Goal: Information Seeking & Learning: Check status

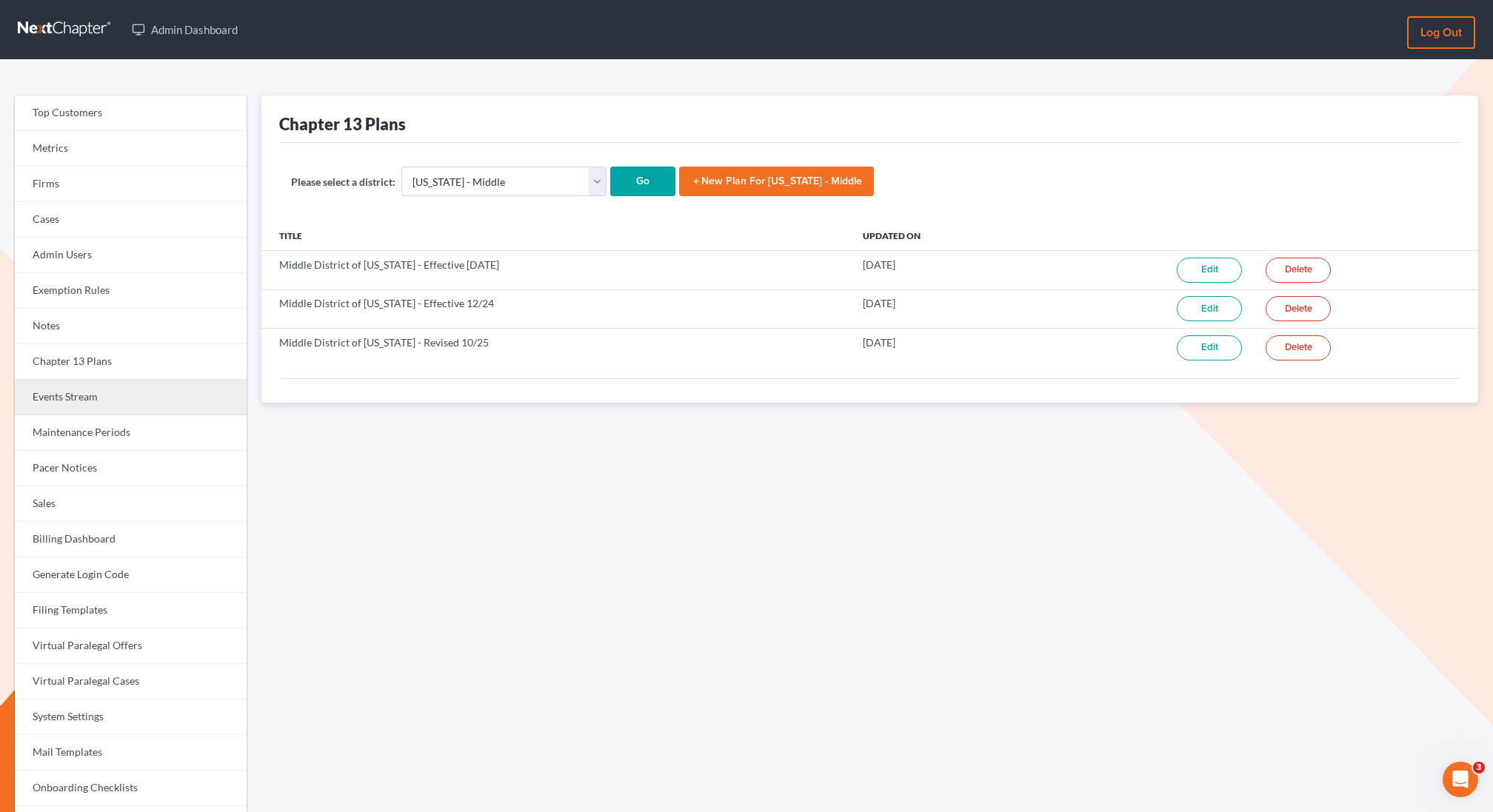
click at [46, 402] on link "Events Stream" at bounding box center [131, 397] width 232 height 35
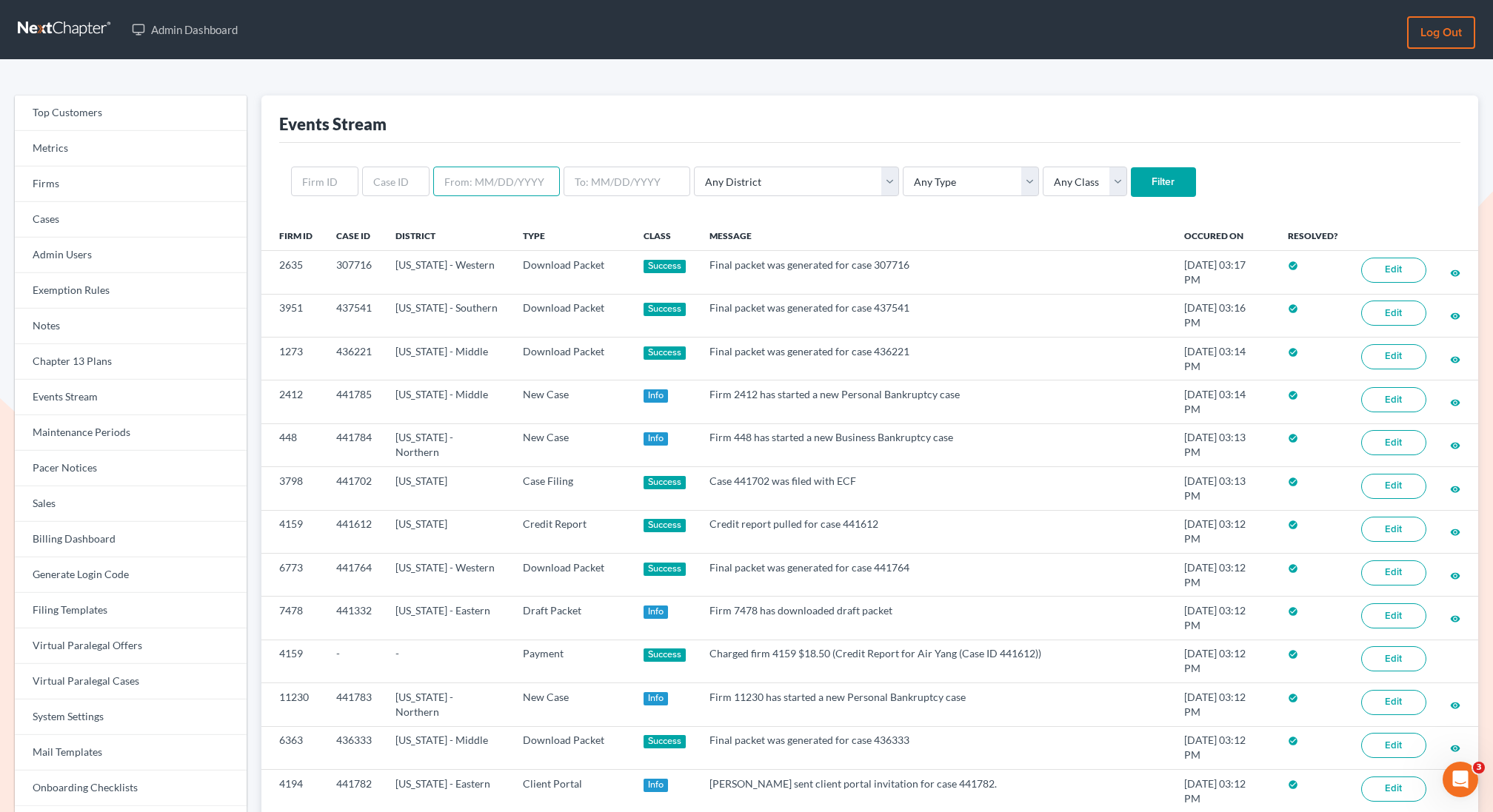
click at [480, 186] on input "text" at bounding box center [496, 182] width 127 height 30
click at [517, 180] on input "text" at bounding box center [496, 182] width 127 height 30
type input "[DATE]"
click at [614, 176] on input "text" at bounding box center [627, 182] width 127 height 30
type input "[DATE]"
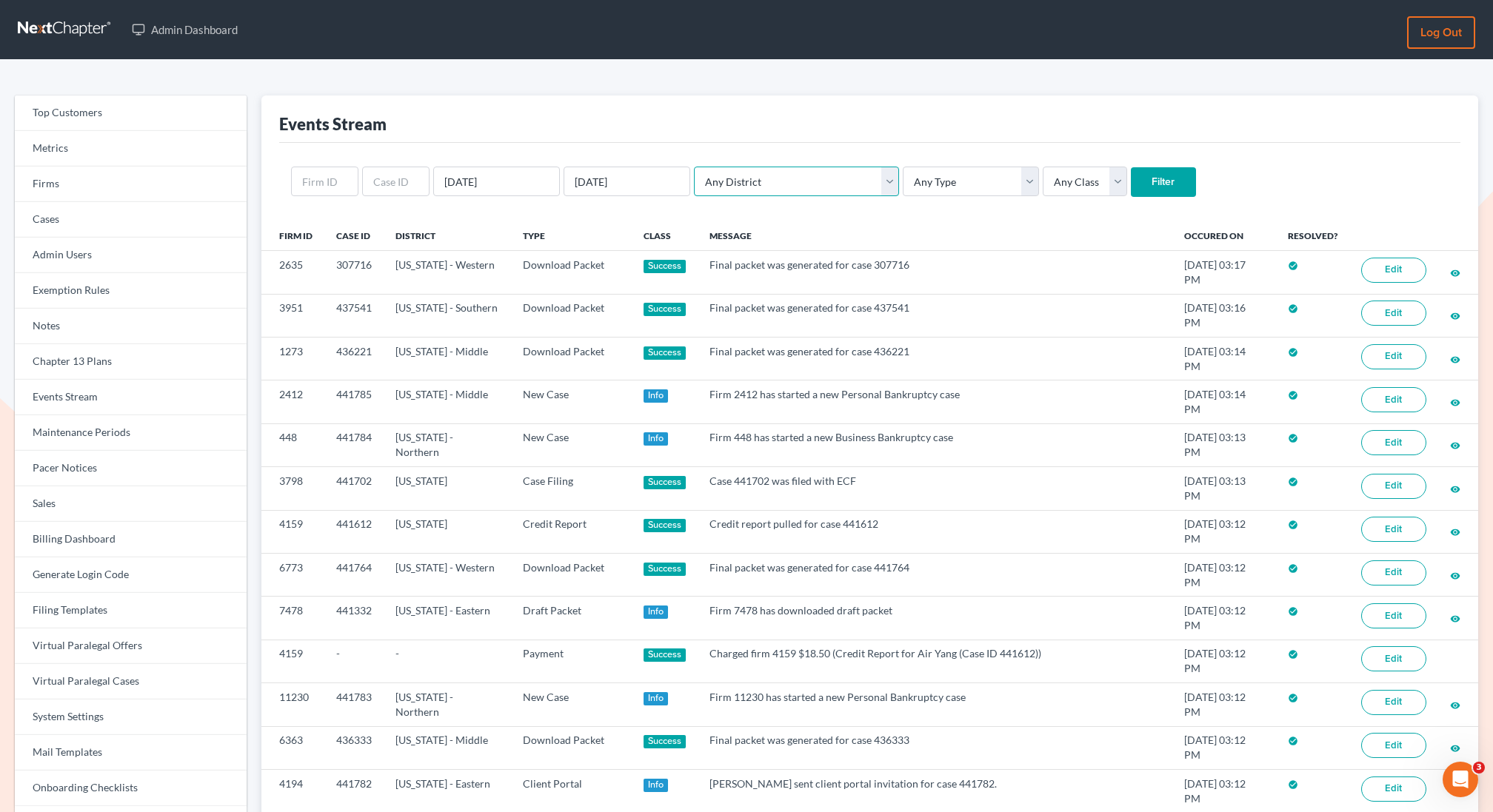
click at [791, 182] on select "Any District Alabama - Middle Alabama - Northern Alabama - Southern Alaska Ariz…" at bounding box center [796, 182] width 205 height 30
click at [903, 186] on select "Any Type Case Applied To Plan Case Archive Case Duplicate Case Filing Chapter 1…" at bounding box center [970, 182] width 136 height 30
select select "case_filing"
click at [903, 167] on select "Any Type Case Applied To Plan Case Archive Case Duplicate Case Filing Chapter 1…" at bounding box center [970, 182] width 136 height 30
click at [1048, 181] on select "Any Class Success Error Info" at bounding box center [1084, 182] width 84 height 30
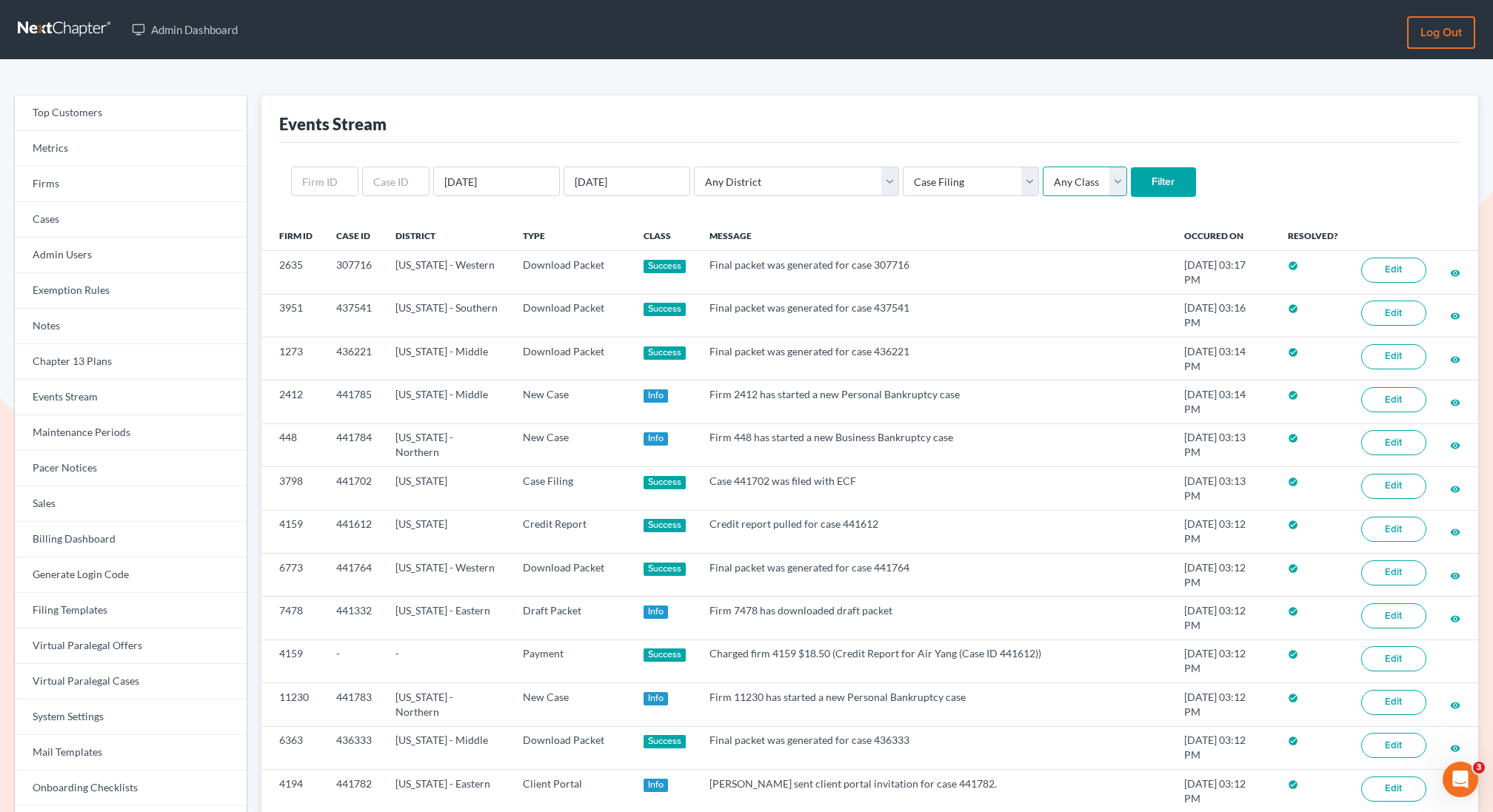
select select "success"
click at [1043, 167] on select "Any Class Success Error Info" at bounding box center [1084, 182] width 84 height 30
click at [1131, 190] on input "Filter" at bounding box center [1163, 182] width 65 height 30
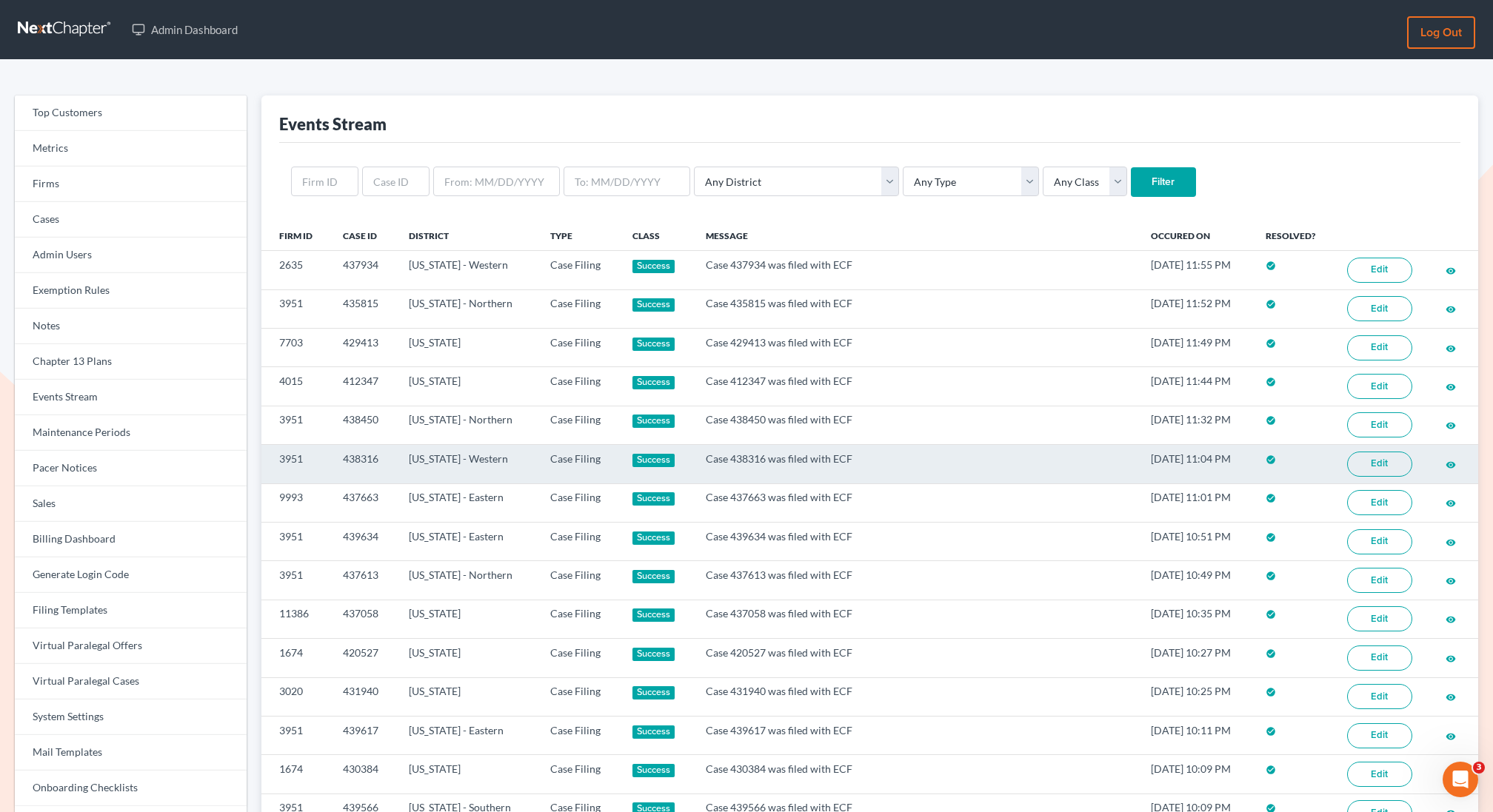
scroll to position [692, 0]
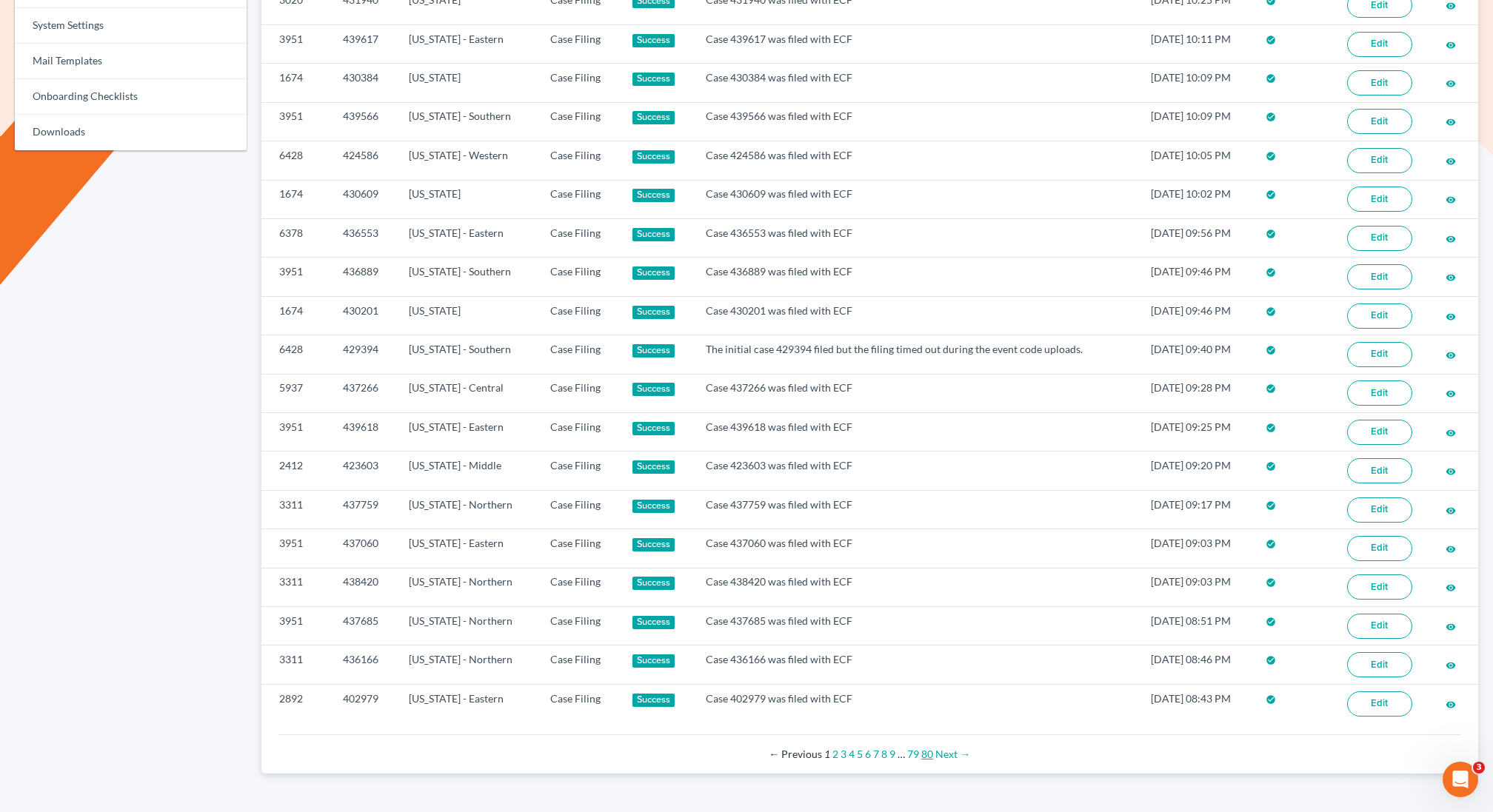
click at [926, 748] on link "80" at bounding box center [927, 754] width 12 height 13
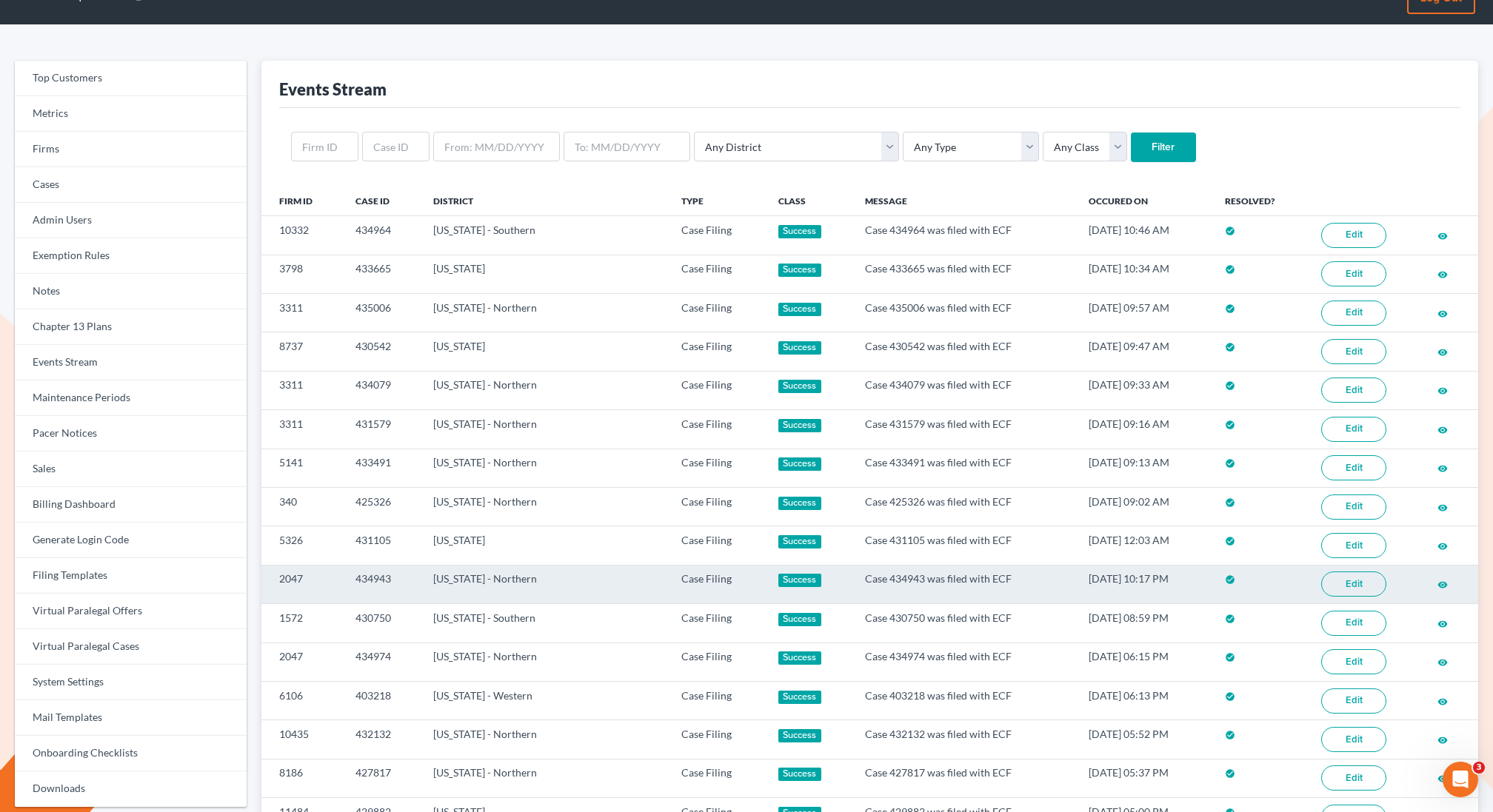
scroll to position [32, 0]
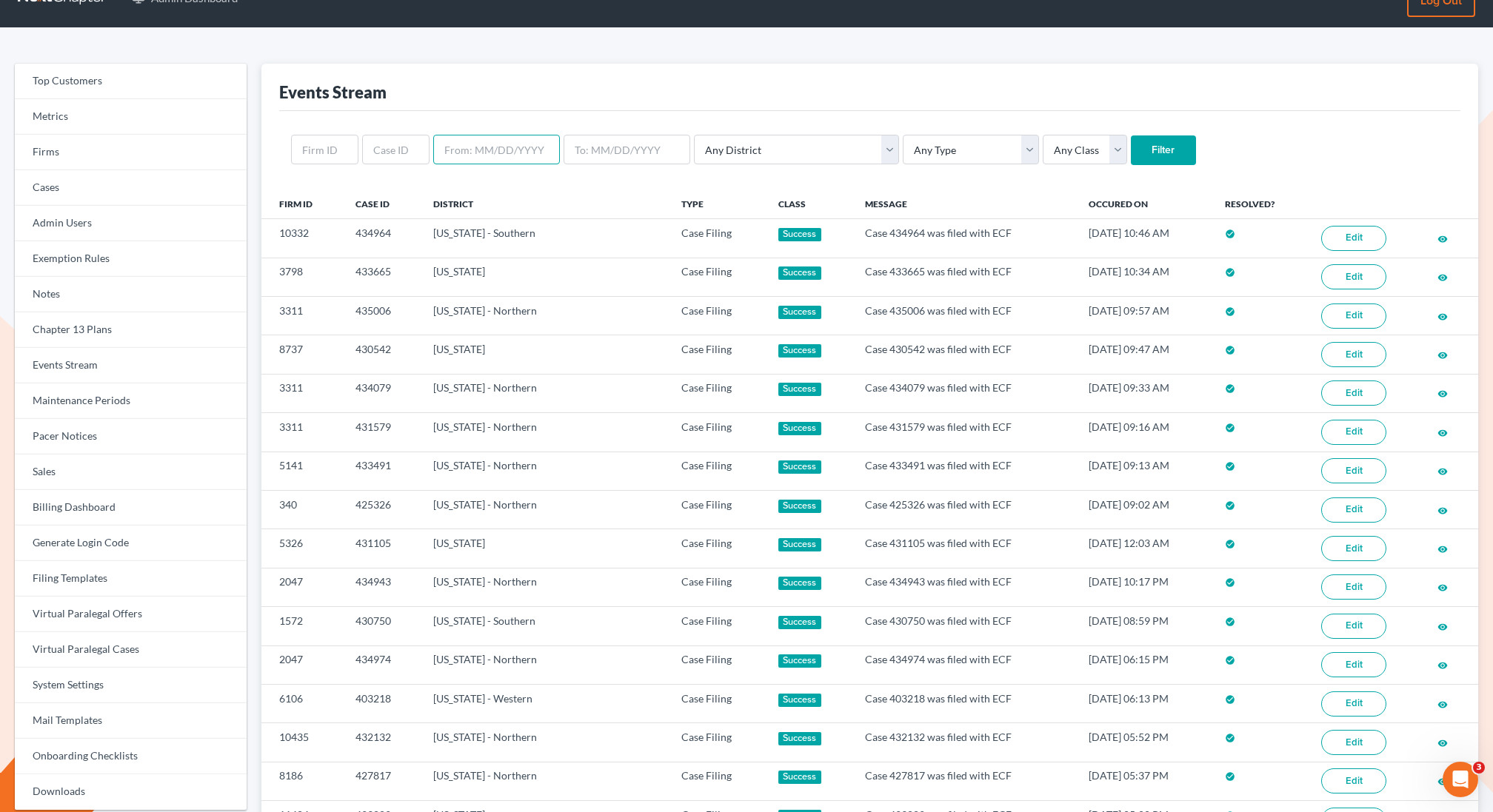
click at [498, 152] on input "text" at bounding box center [496, 149] width 127 height 30
type input "9/01/2025"
click at [604, 150] on input "text" at bounding box center [627, 149] width 127 height 30
type input "[DATE]"
click at [903, 145] on select "Any Type Case Applied To Plan Case Archive Case Duplicate Case Filing Chapter 1…" at bounding box center [970, 149] width 136 height 30
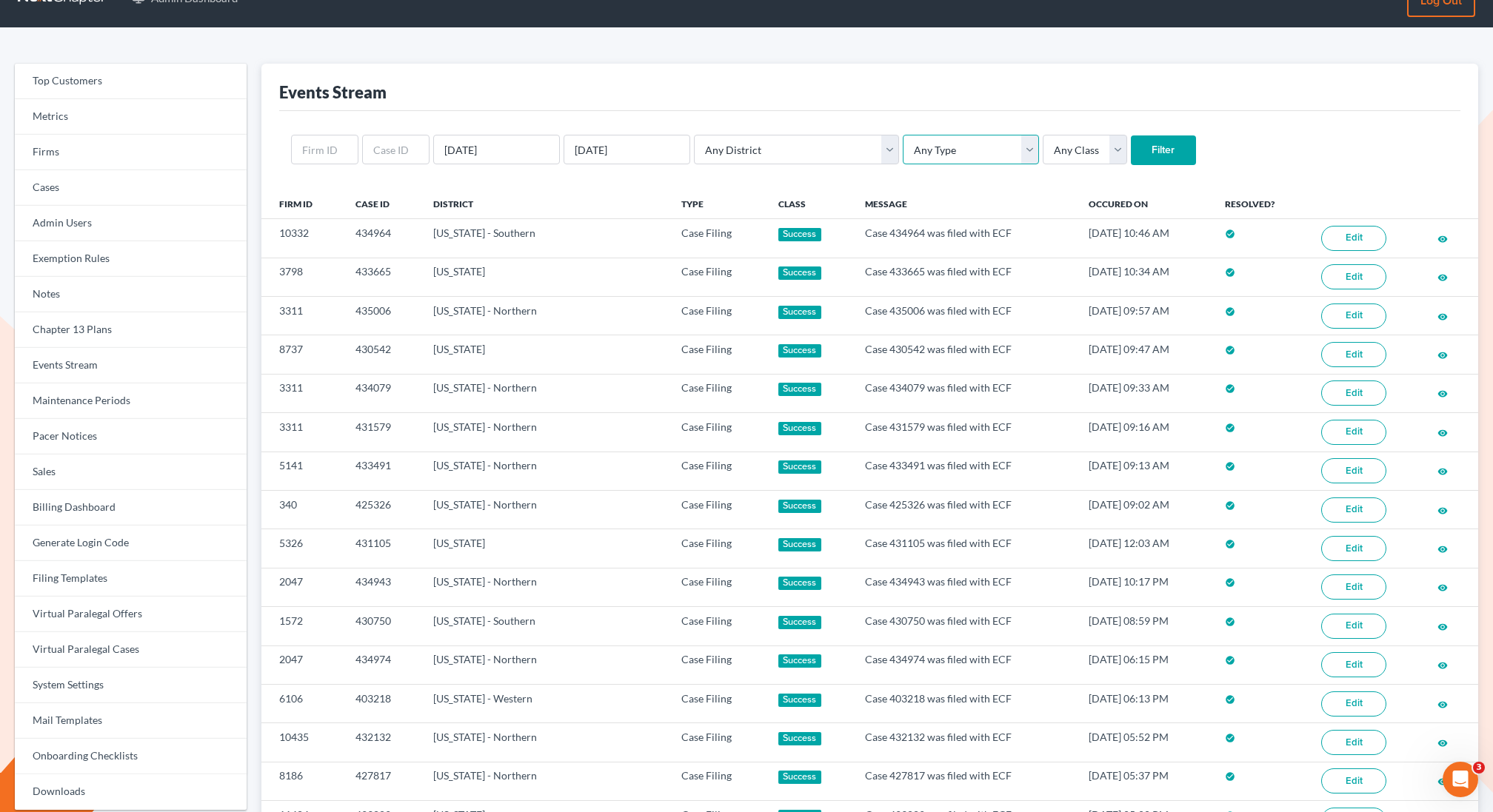
select select "new_case"
click at [903, 134] on select "Any Type Case Applied To Plan Case Archive Case Duplicate Case Filing Chapter 1…" at bounding box center [970, 149] width 136 height 30
click at [1043, 149] on select "Any Class Success Error Info" at bounding box center [1084, 149] width 84 height 30
select select "success"
click at [1043, 134] on select "Any Class Success Error Info" at bounding box center [1084, 149] width 84 height 30
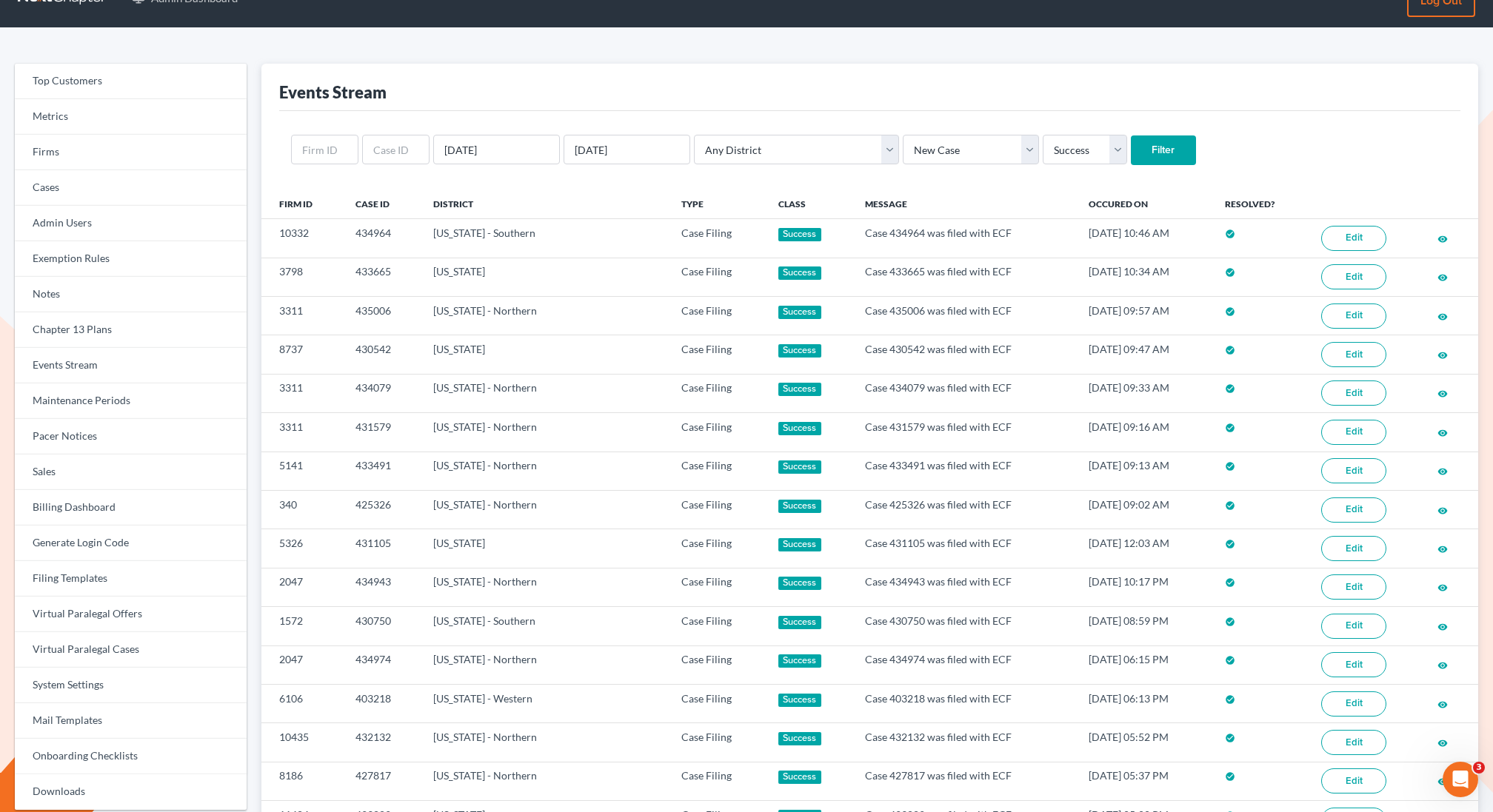
click at [1131, 150] on input "Filter" at bounding box center [1163, 150] width 65 height 30
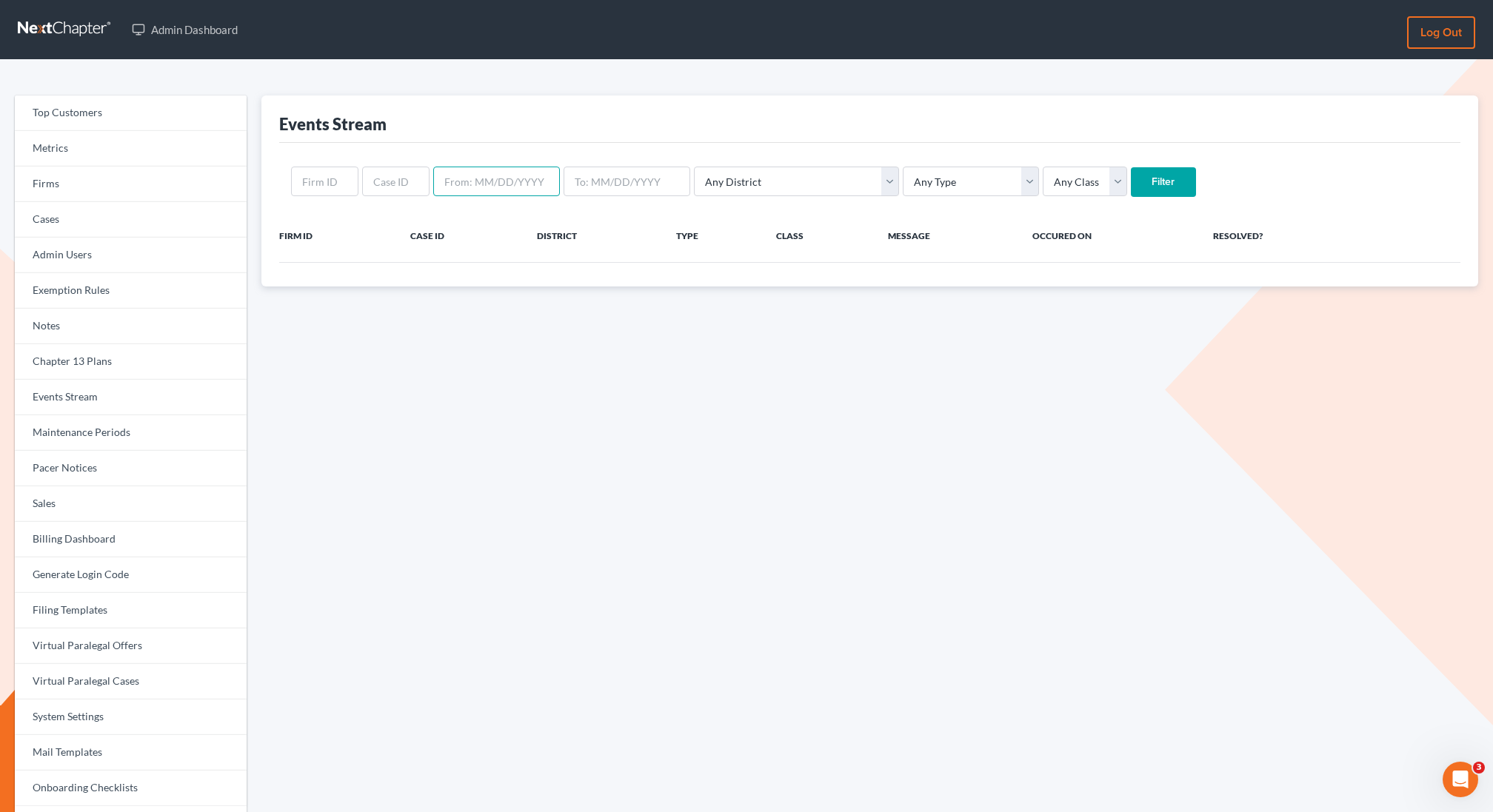
click at [480, 187] on input "text" at bounding box center [496, 182] width 127 height 30
type input "[DATE]"
click at [616, 190] on input "text" at bounding box center [627, 182] width 127 height 30
type input "[DATE]"
click at [903, 175] on select "Any Type Case Applied To Plan Case Archive Case Duplicate Case Filing Chapter 1…" at bounding box center [970, 182] width 136 height 30
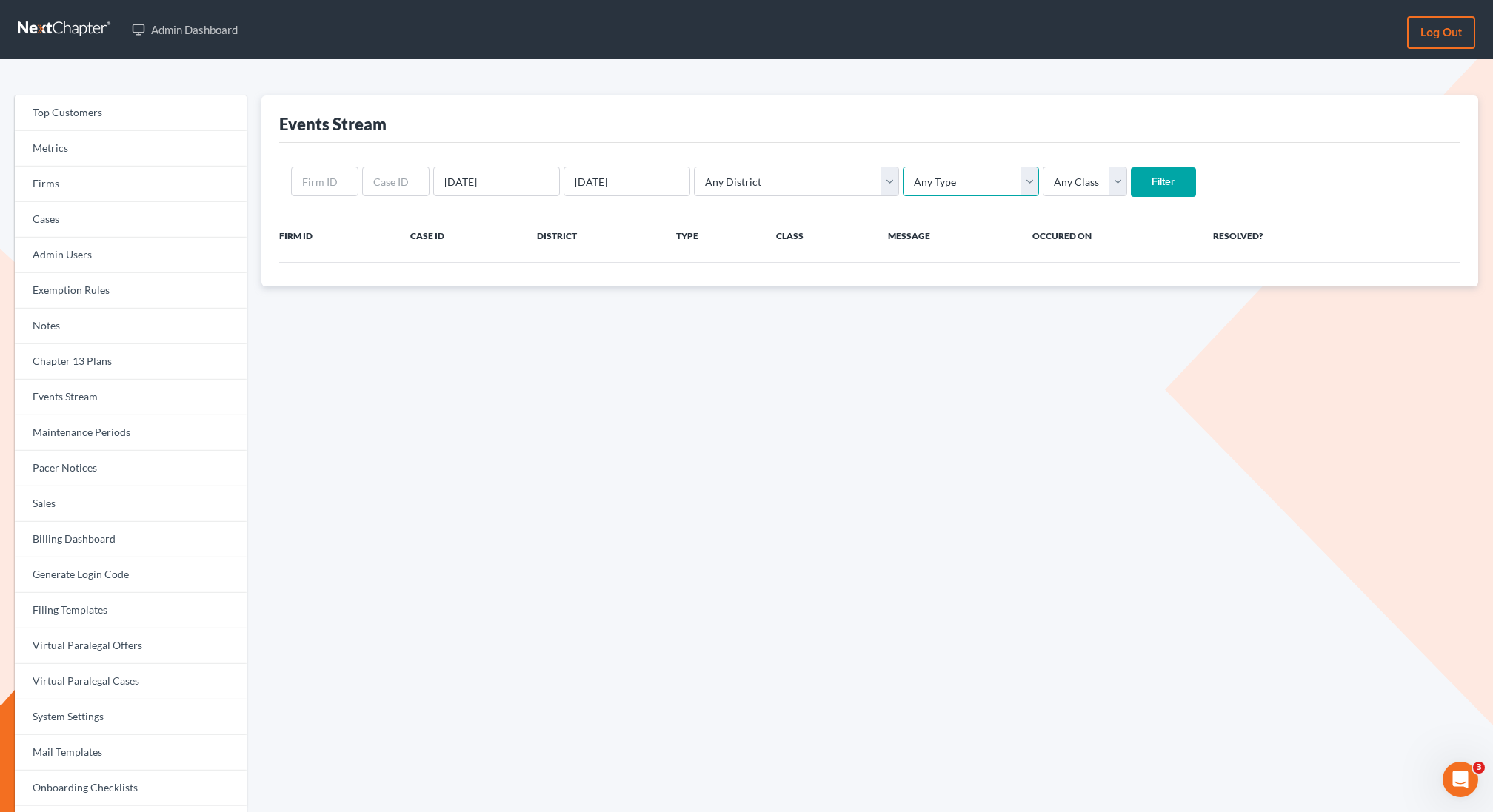
select select "new_case"
click at [903, 167] on select "Any Type Case Applied To Plan Case Archive Case Duplicate Case Filing Chapter 1…" at bounding box center [970, 182] width 136 height 30
click at [1131, 176] on input "Filter" at bounding box center [1163, 182] width 65 height 30
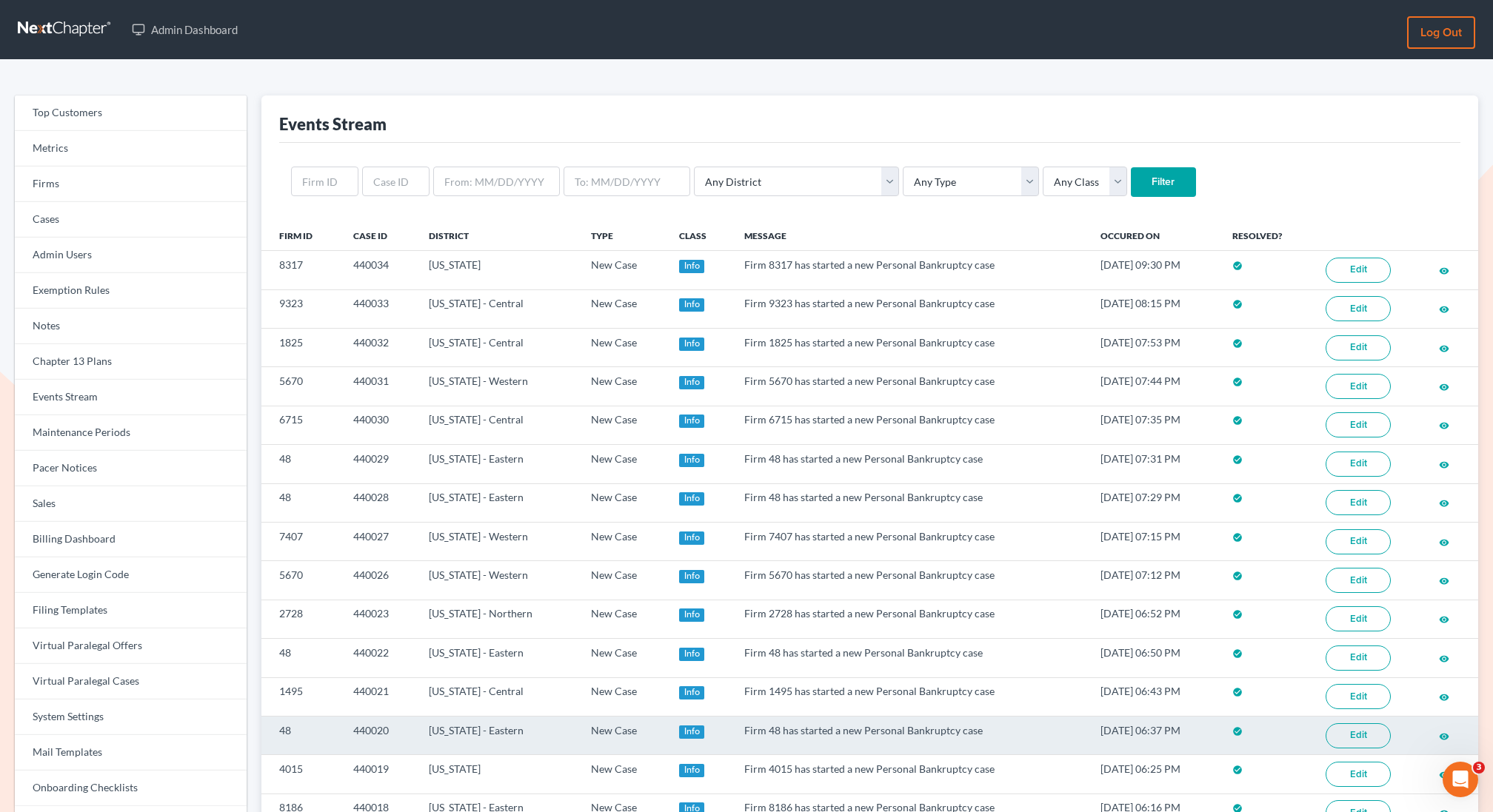
scroll to position [692, 0]
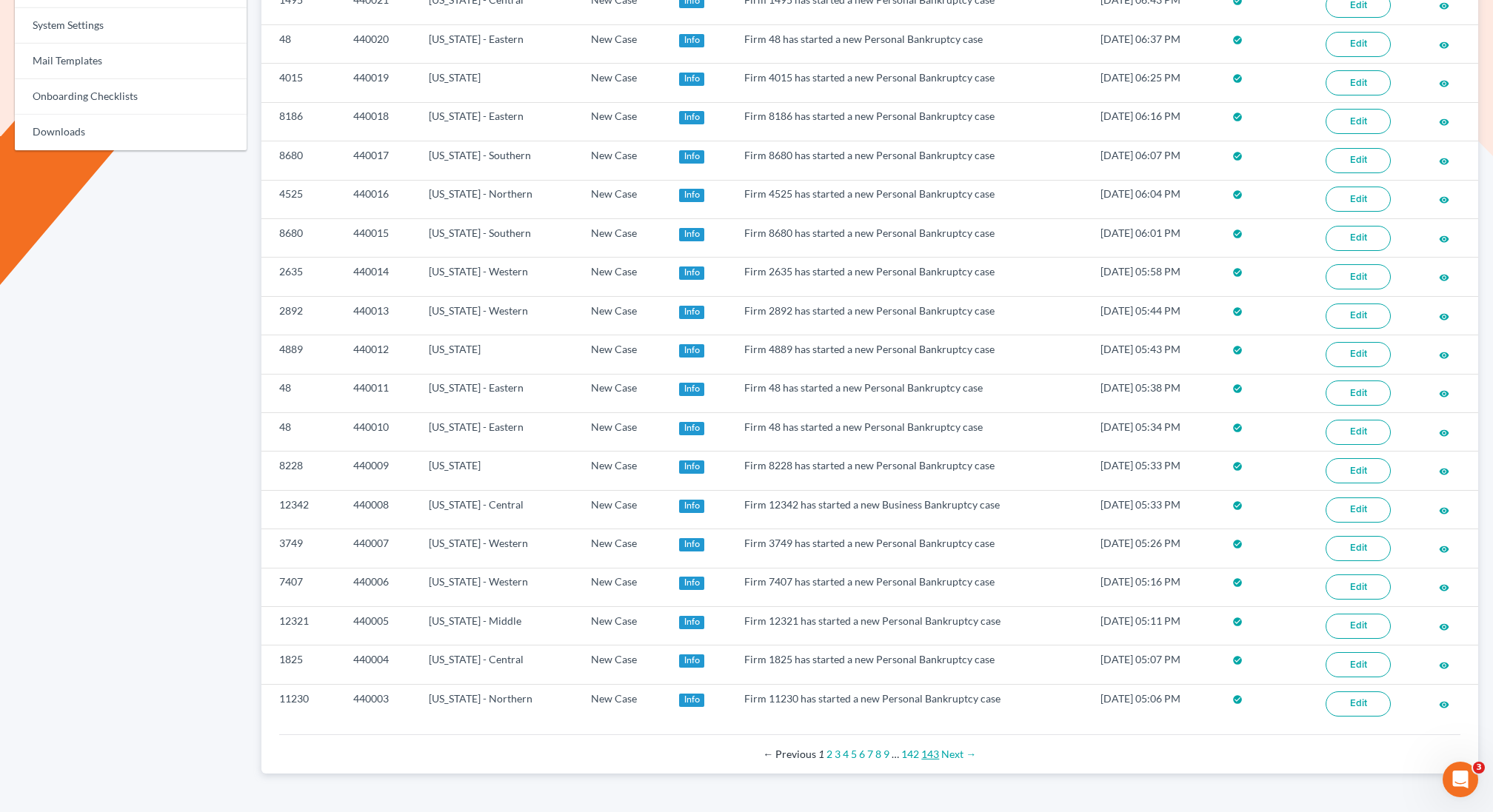
click at [926, 748] on link "143" at bounding box center [930, 754] width 18 height 13
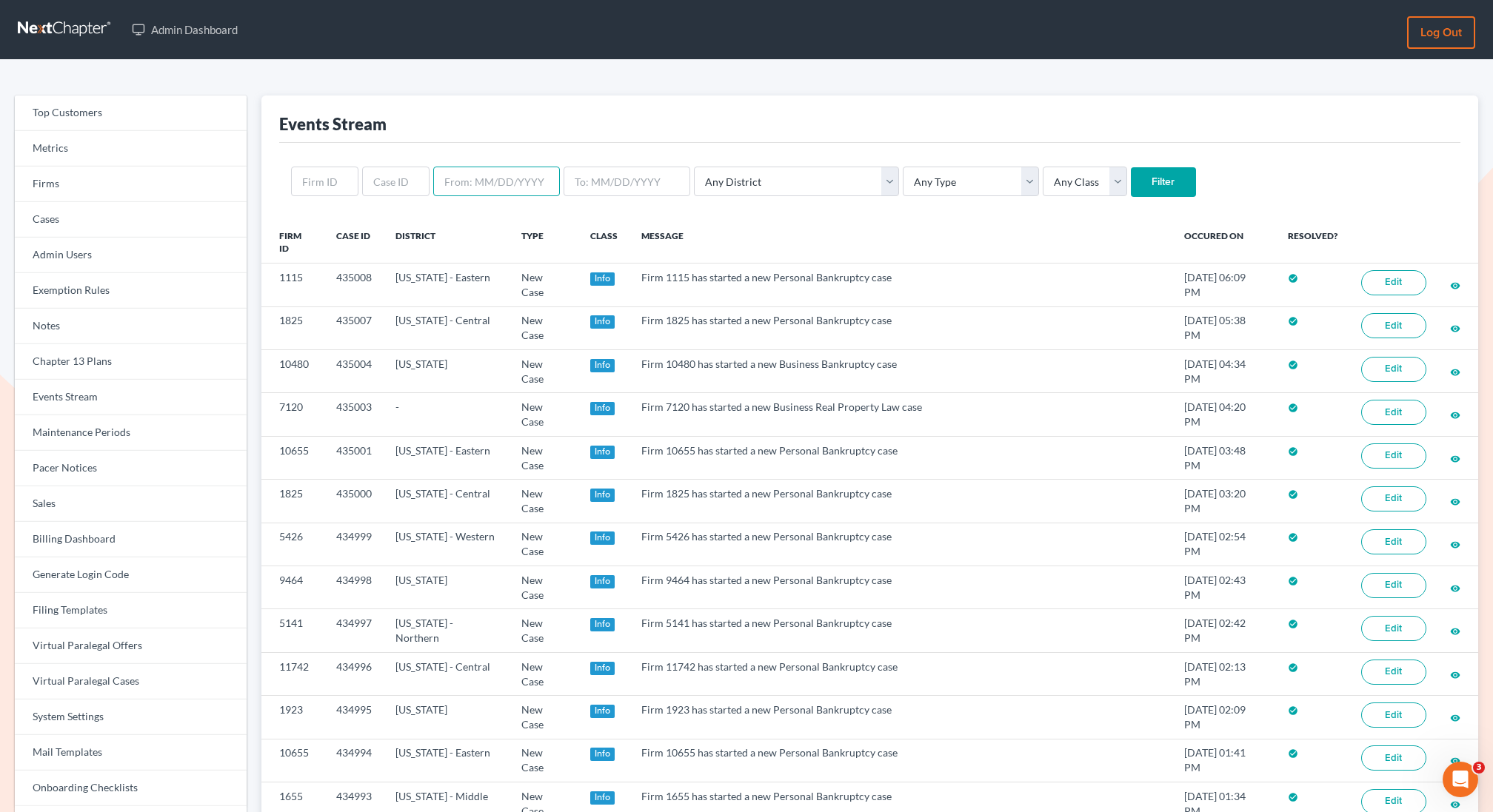
click at [492, 173] on input "text" at bounding box center [496, 182] width 127 height 30
type input "[DATE]"
click at [590, 188] on input "text" at bounding box center [627, 182] width 127 height 30
type input "9/30/2025"
click at [903, 178] on select "Any Type Case Applied To Plan Case Archive Case Duplicate Case Filing Chapter 1…" at bounding box center [970, 182] width 136 height 30
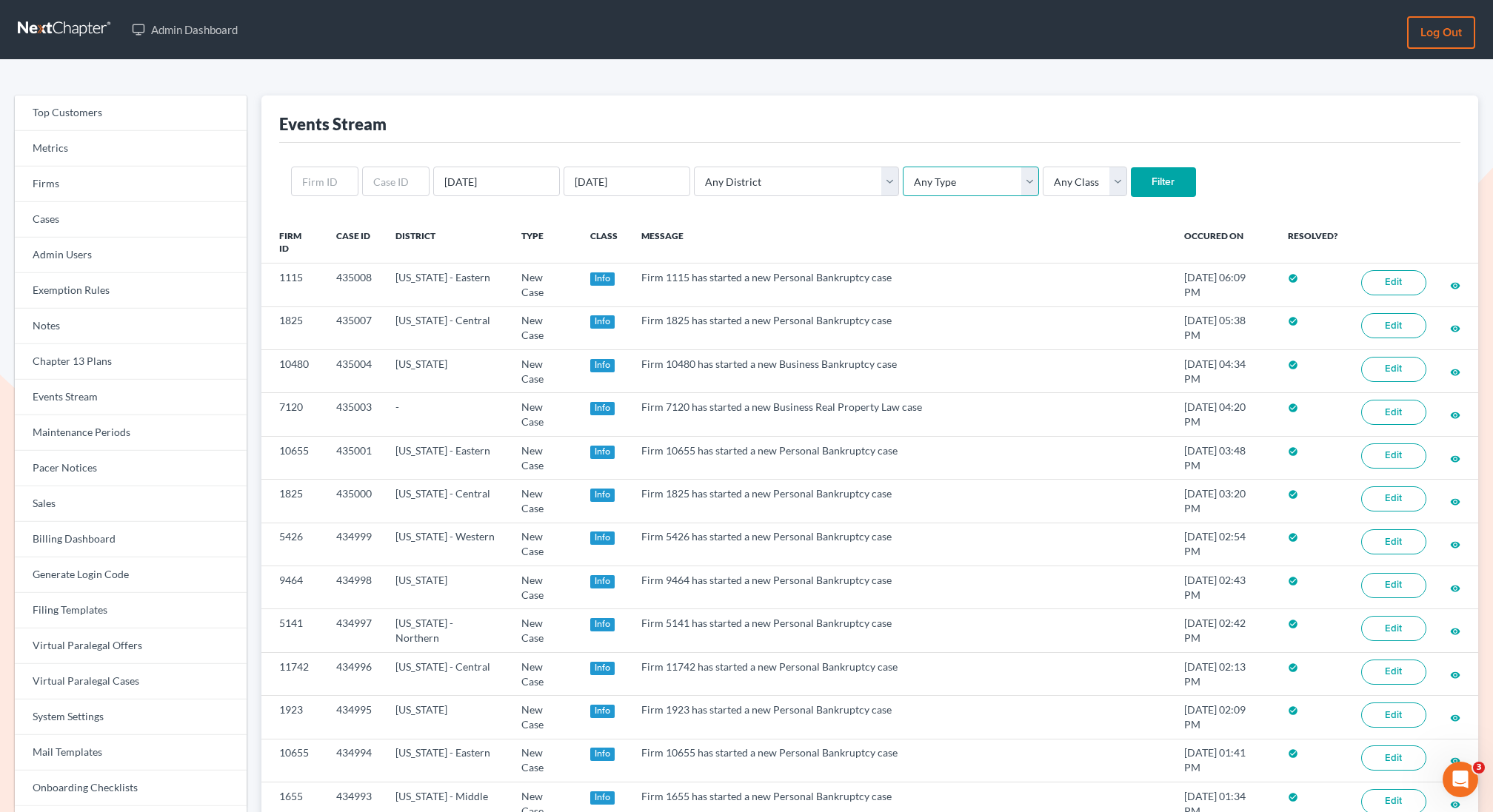
select select "client_portal"
click at [903, 167] on select "Any Type Case Applied To Plan Case Archive Case Duplicate Case Filing Chapter 1…" at bounding box center [970, 182] width 136 height 30
click at [1044, 182] on select "Any Class Success Error Info" at bounding box center [1084, 182] width 84 height 30
select select "success"
click at [1043, 167] on select "Any Class Success Error Info" at bounding box center [1084, 182] width 84 height 30
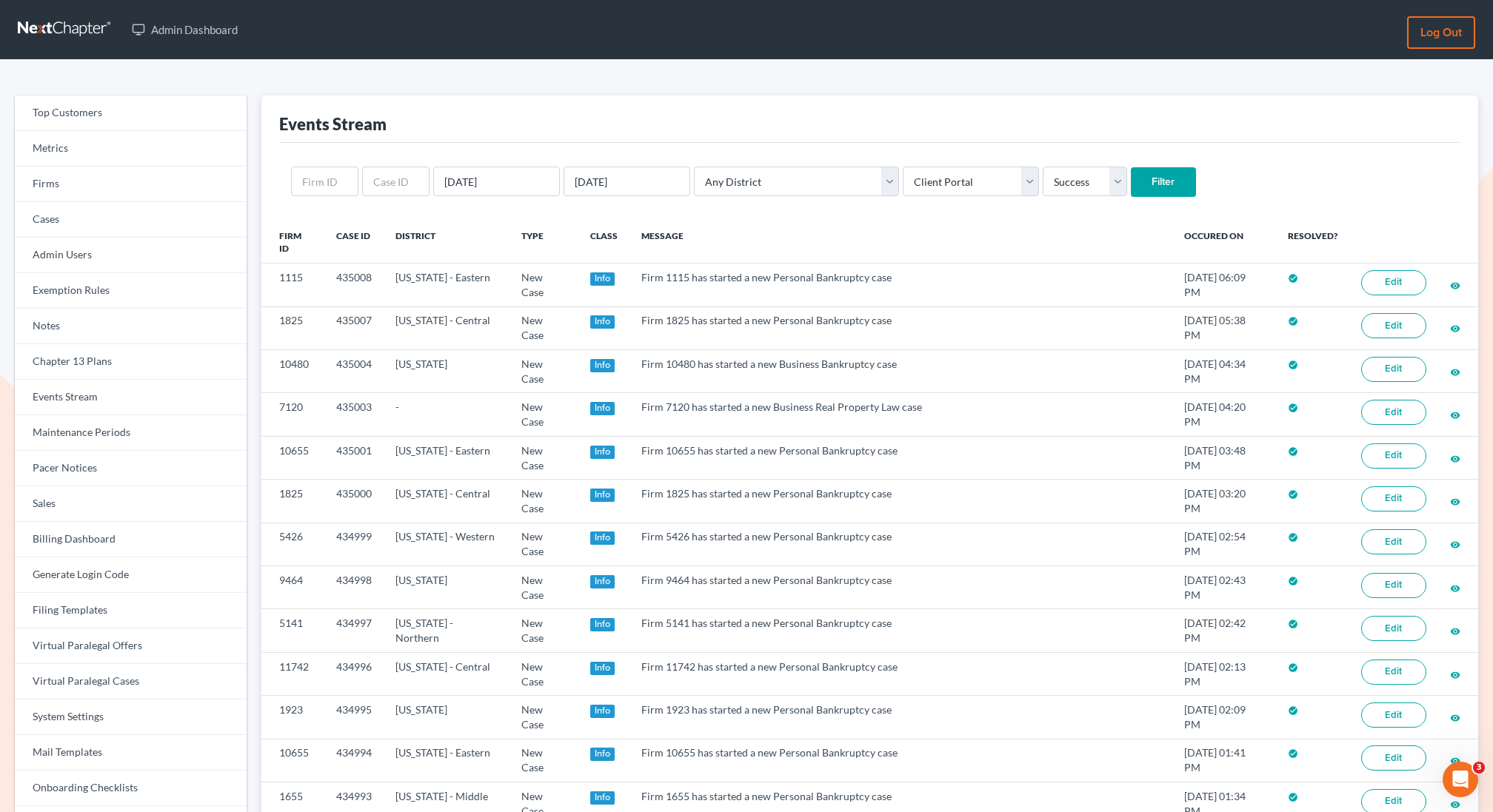
click at [1131, 191] on input "Filter" at bounding box center [1163, 182] width 65 height 30
click at [930, 175] on select "Any Type Case Applied To Plan Case Archive Case Duplicate Case Filing Chapter 1…" at bounding box center [970, 182] width 136 height 30
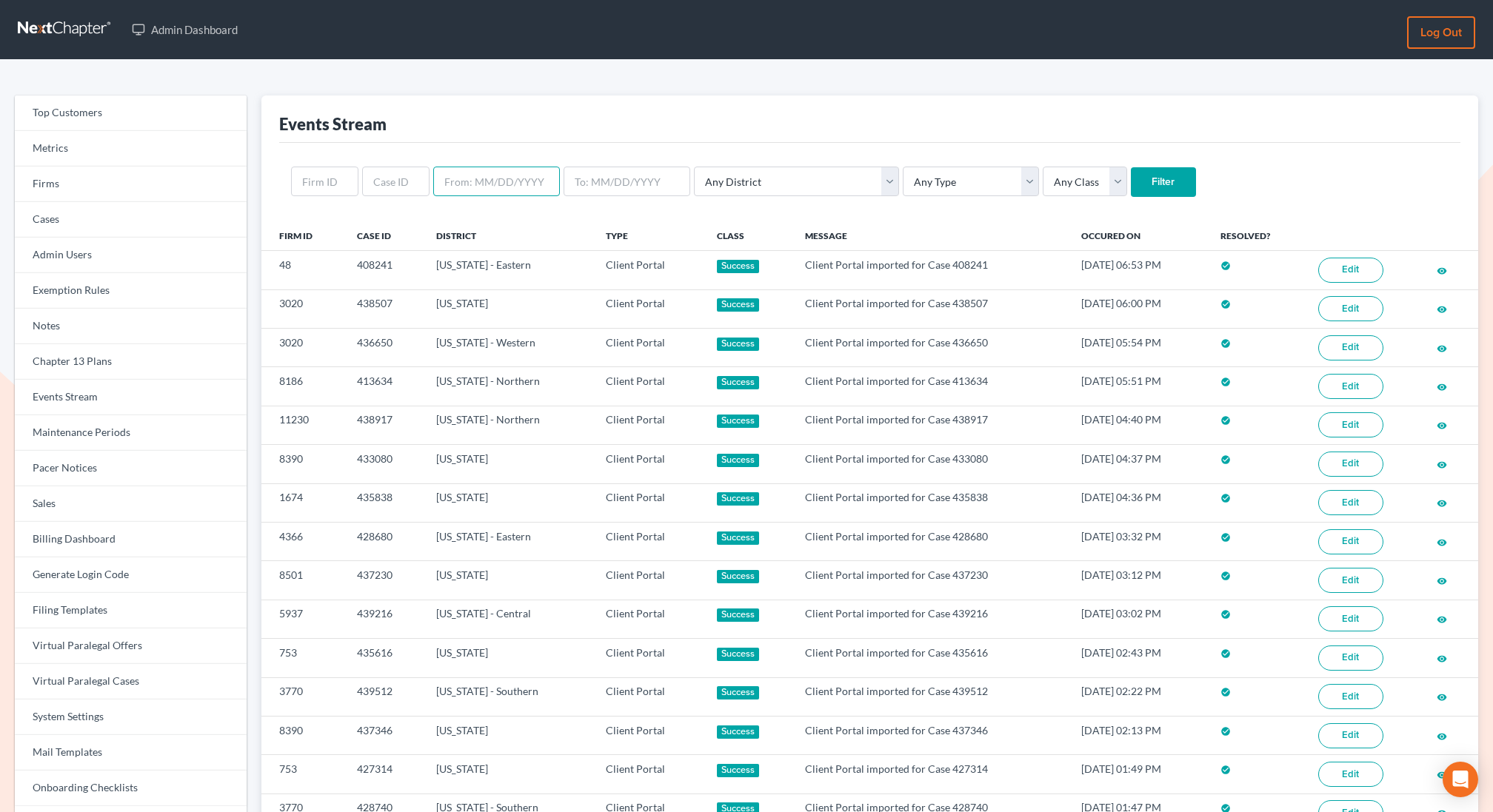
click at [478, 189] on input "text" at bounding box center [496, 182] width 127 height 30
type input "[DATE]"
click at [632, 184] on input "text" at bounding box center [627, 182] width 127 height 30
type input "0"
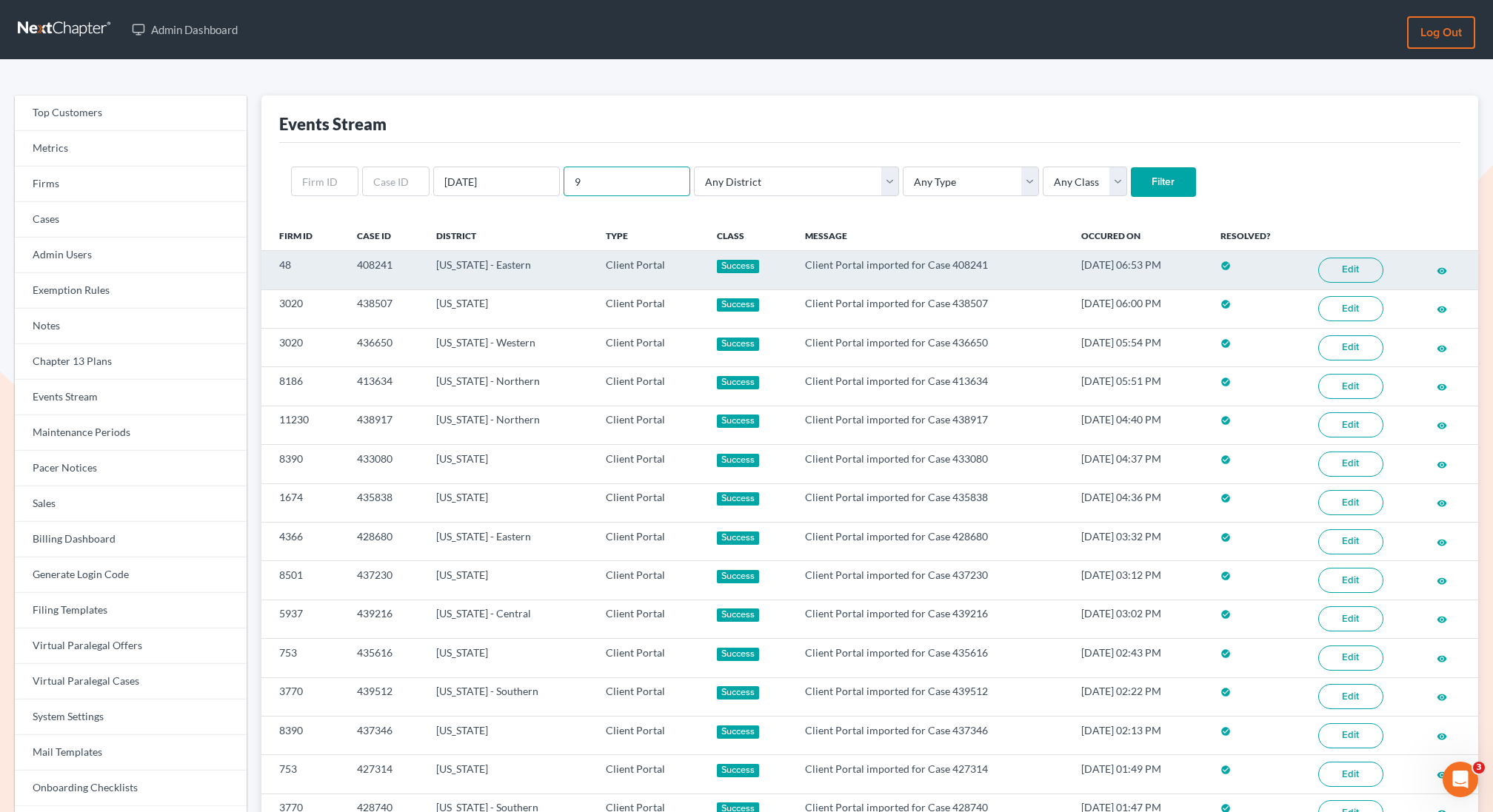
type input "[DATE]"
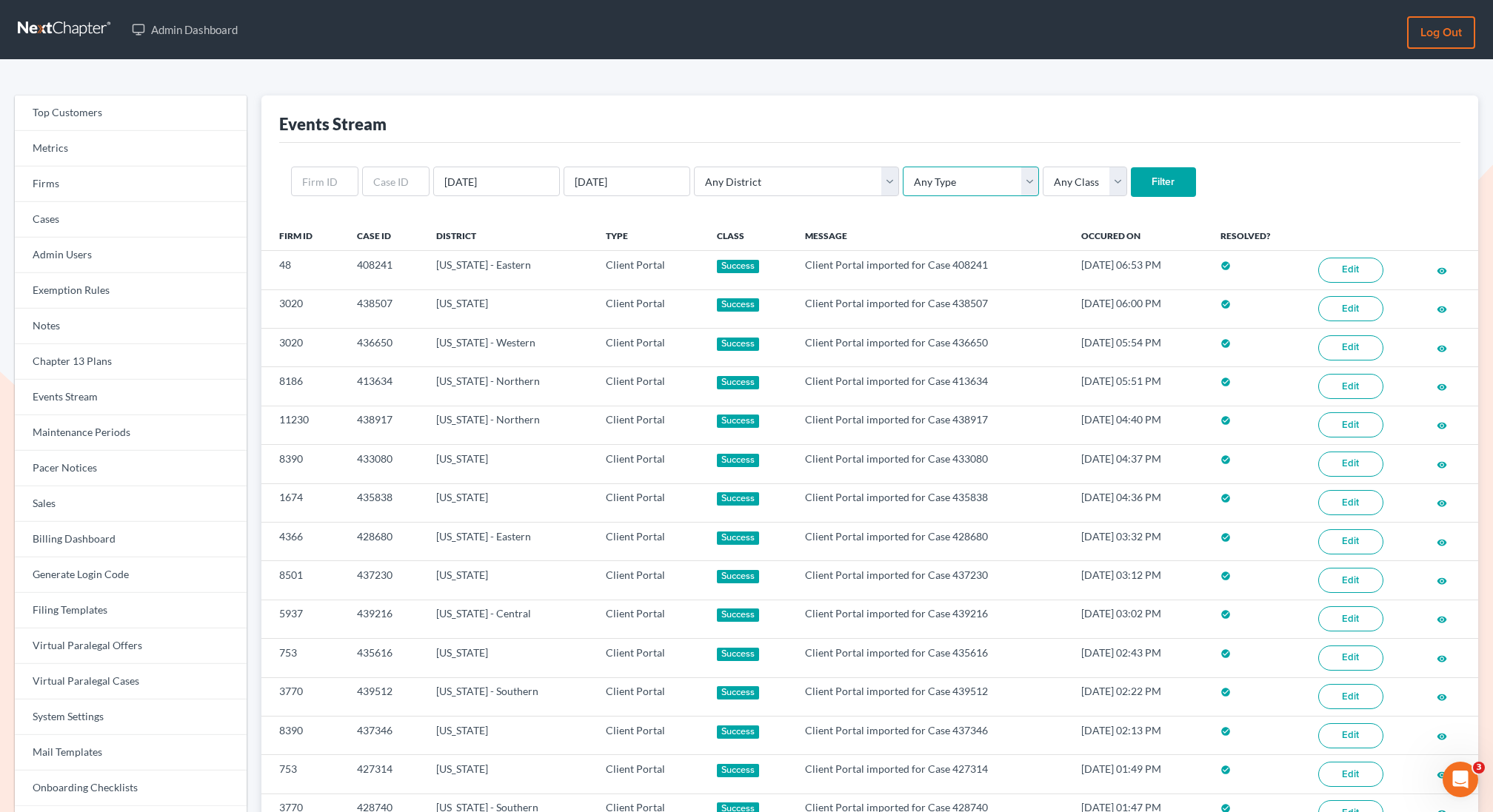
click at [903, 188] on select "Any Type Case Applied To Plan Case Archive Case Duplicate Case Filing Chapter 1…" at bounding box center [970, 182] width 136 height 30
select select "credit_report"
click at [903, 167] on select "Any Type Case Applied To Plan Case Archive Case Duplicate Case Filing Chapter 1…" at bounding box center [970, 182] width 136 height 30
click at [1043, 183] on select "Any Class Success Error Info" at bounding box center [1084, 182] width 84 height 30
select select "success"
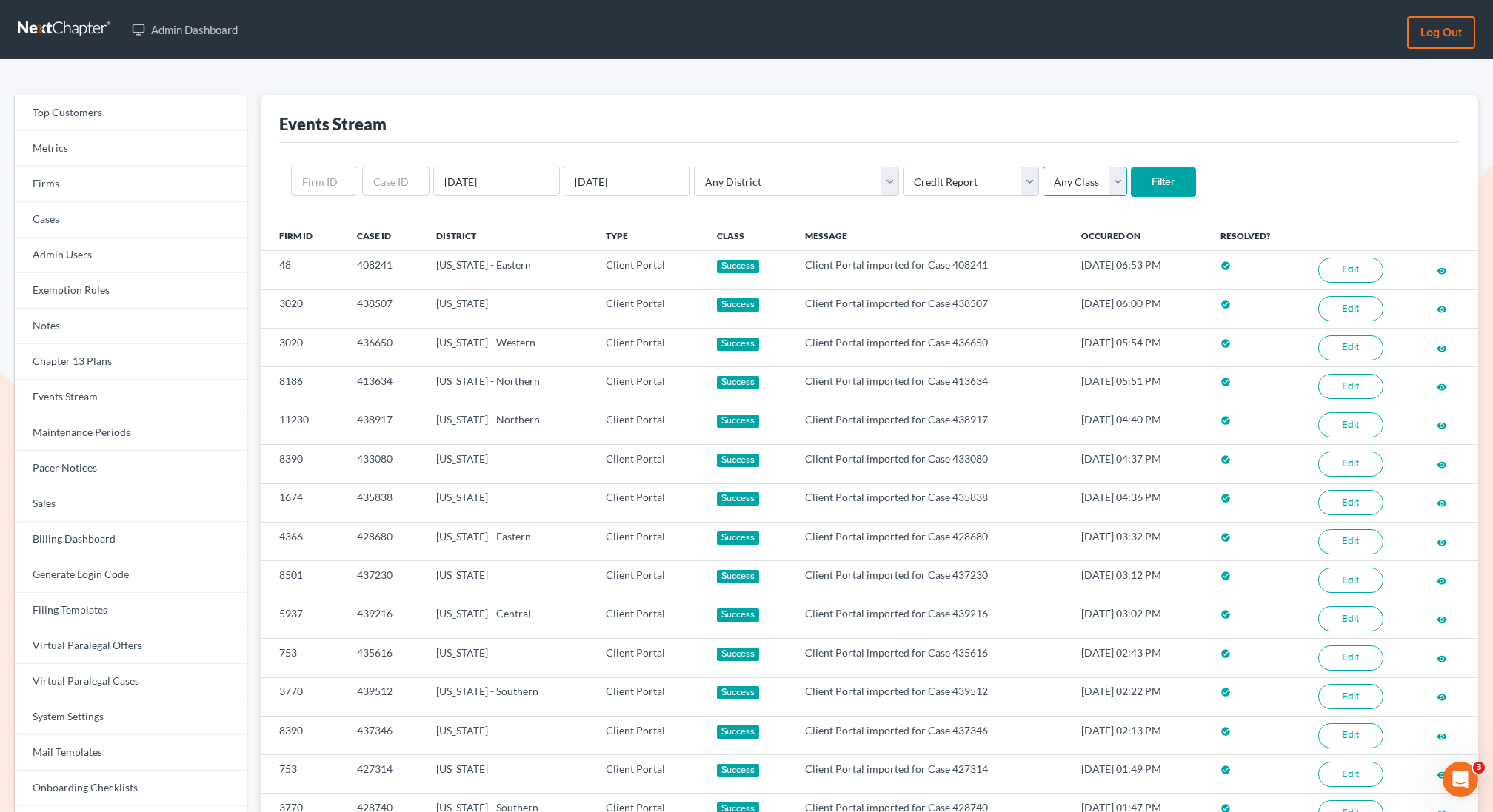
click at [1043, 167] on select "Any Class Success Error Info" at bounding box center [1084, 182] width 84 height 30
click at [1131, 188] on input "Filter" at bounding box center [1163, 182] width 65 height 30
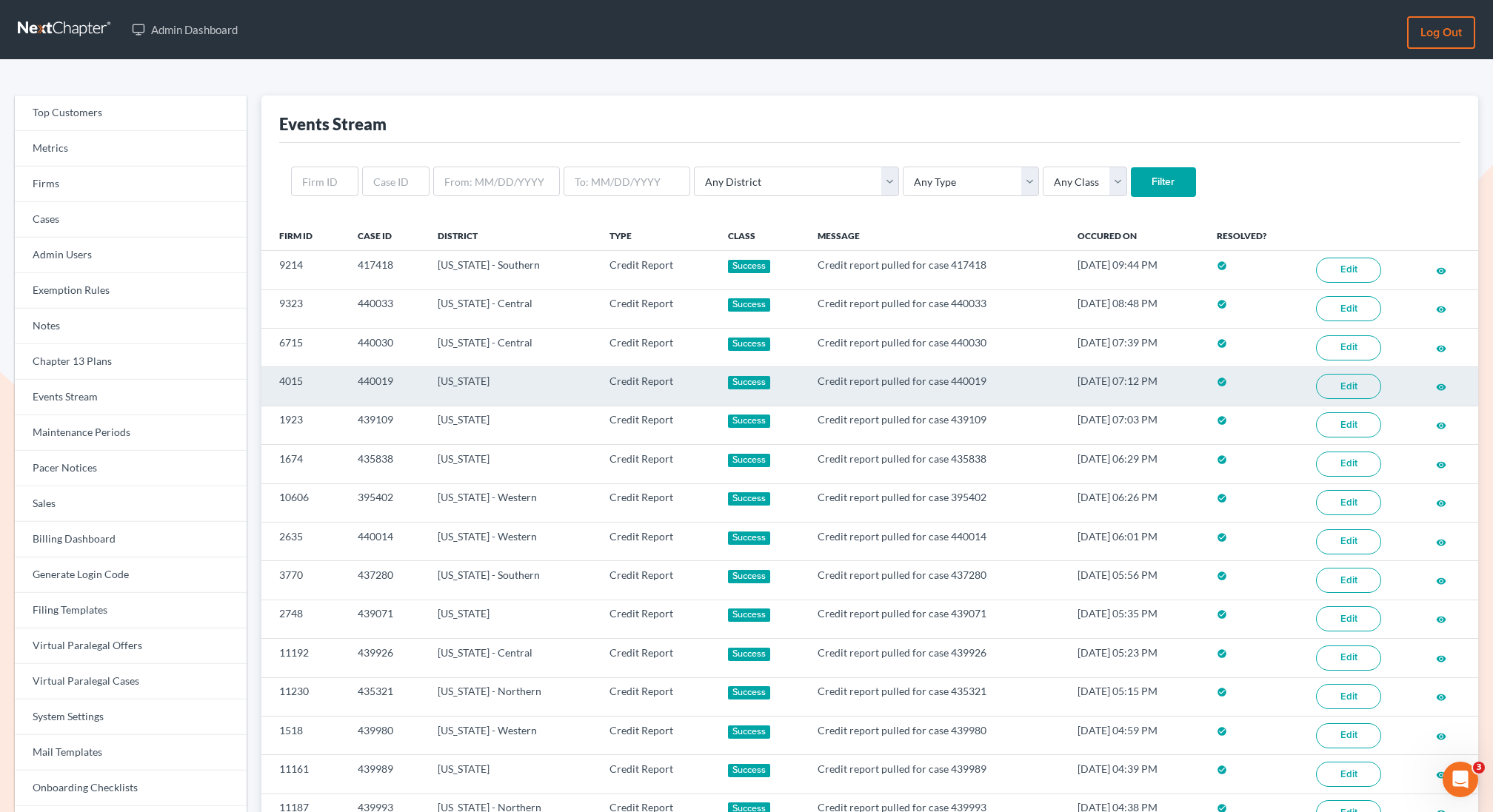
scroll to position [692, 0]
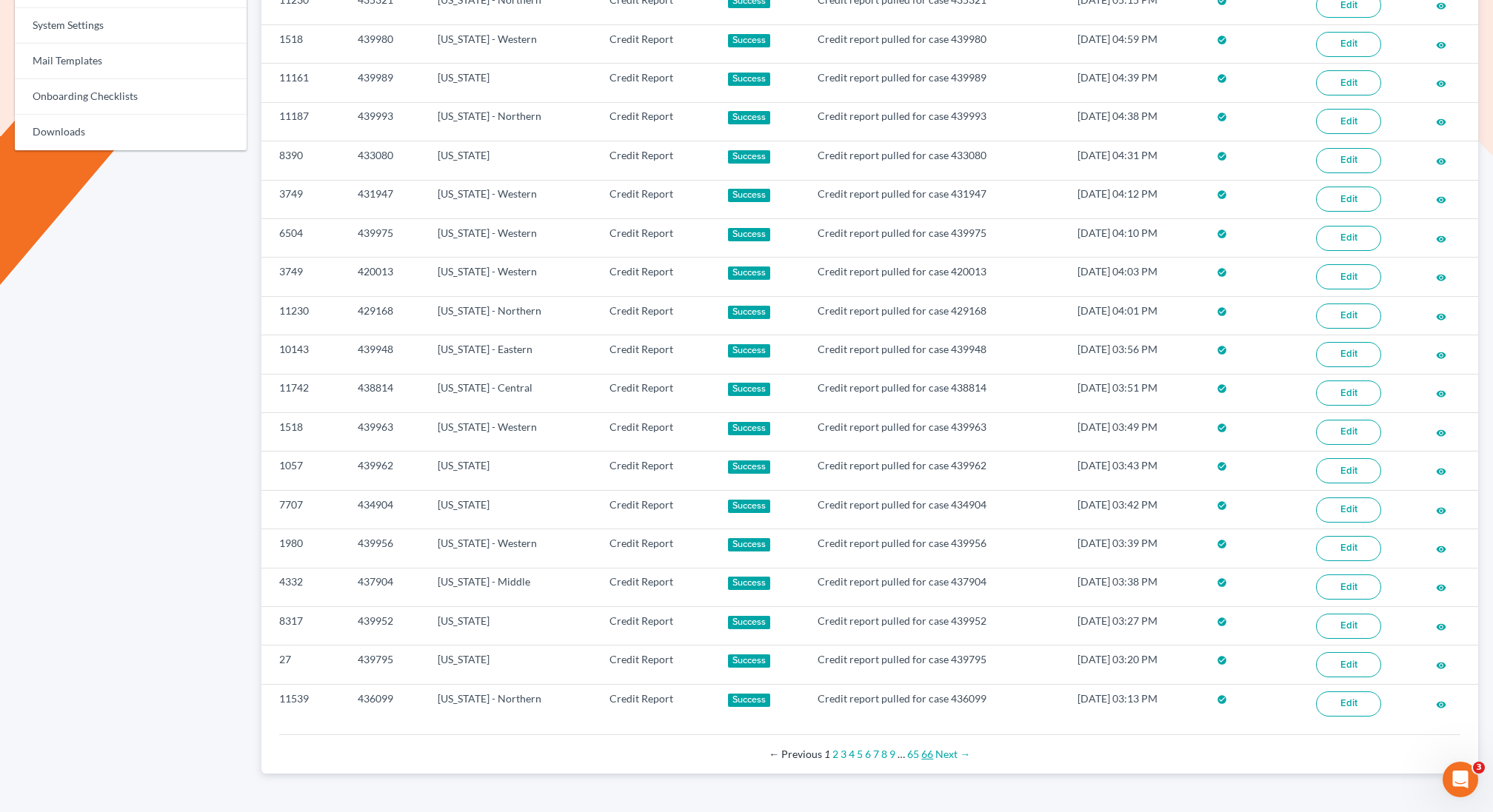
click at [926, 748] on link "66" at bounding box center [927, 754] width 12 height 13
